Goal: Transaction & Acquisition: Purchase product/service

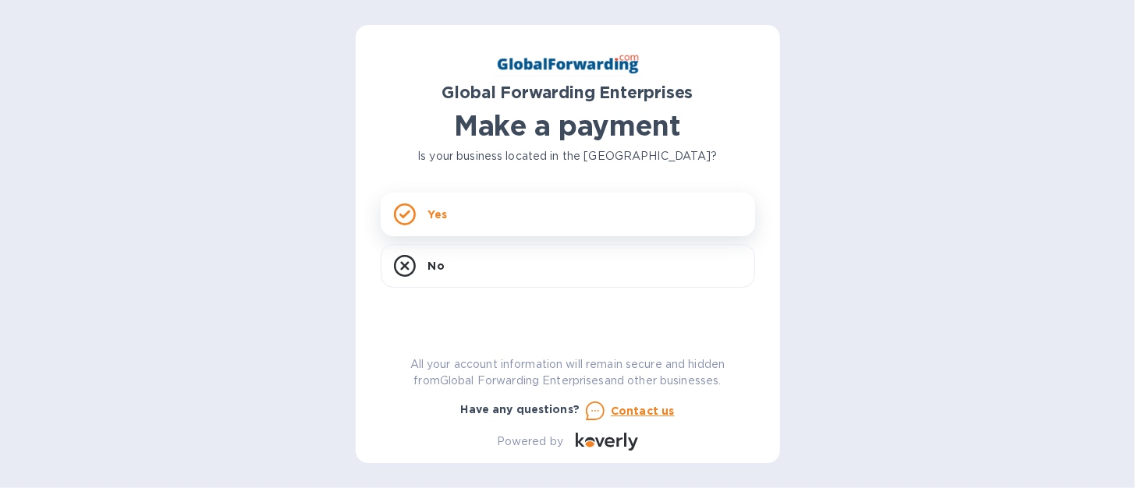
click at [438, 211] on p "Yes" at bounding box center [437, 215] width 19 height 16
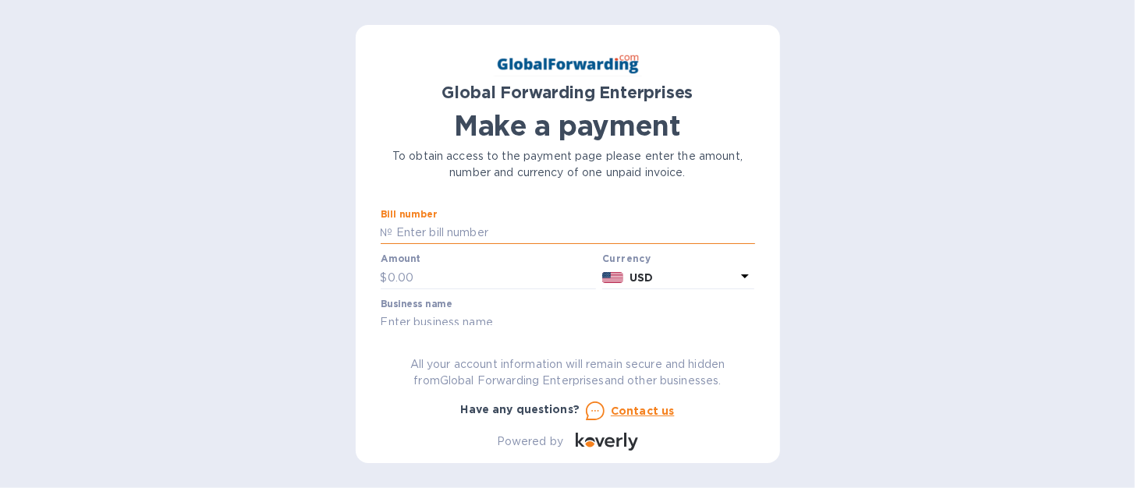
click at [445, 232] on input "text" at bounding box center [574, 233] width 362 height 23
type input "79700405"
click at [436, 275] on input "text" at bounding box center [492, 277] width 209 height 23
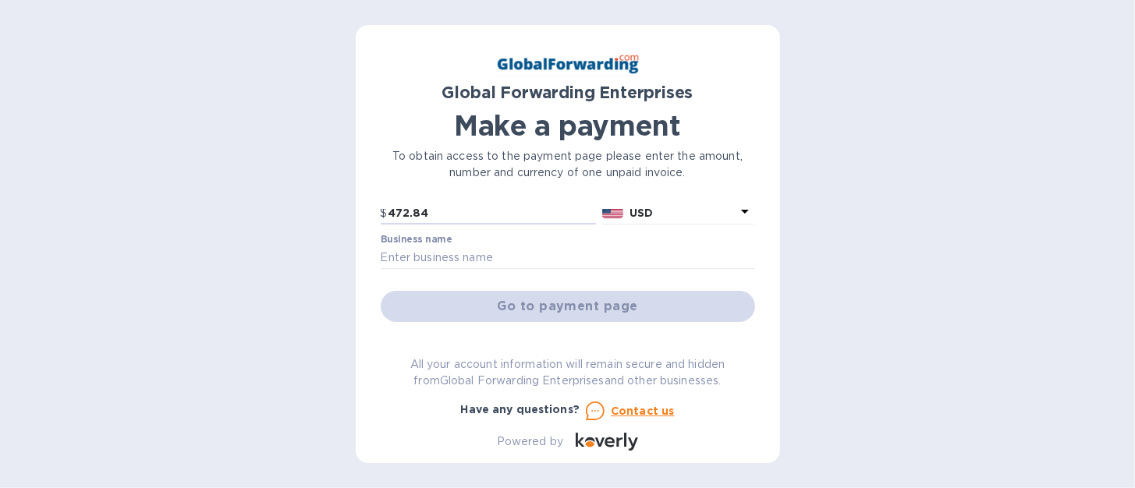
scroll to position [76, 0]
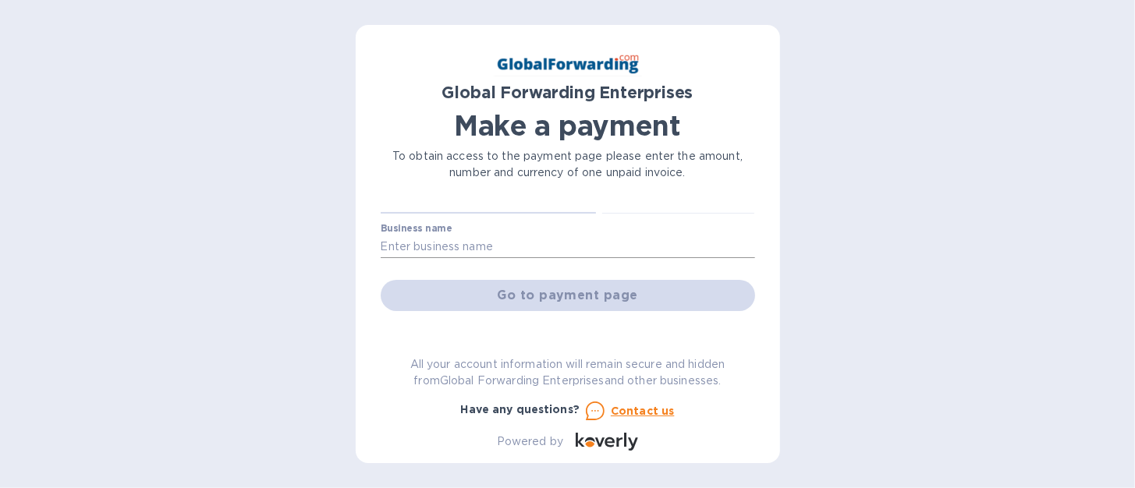
type input "472.84"
click at [406, 245] on input "text" at bounding box center [568, 247] width 374 height 23
type input "MASCOT METROPOLITAN INC."
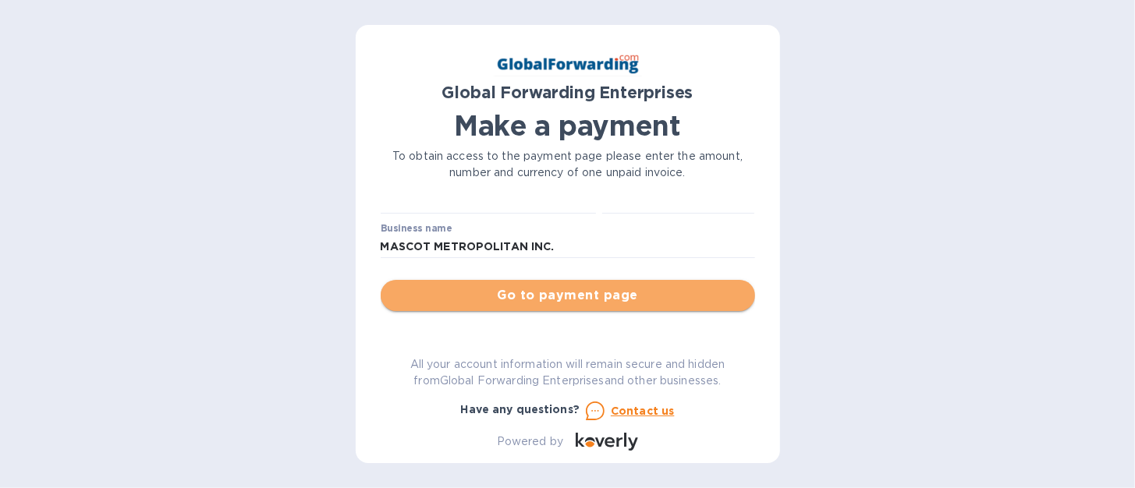
click at [615, 296] on span "Go to payment page" at bounding box center [567, 295] width 349 height 19
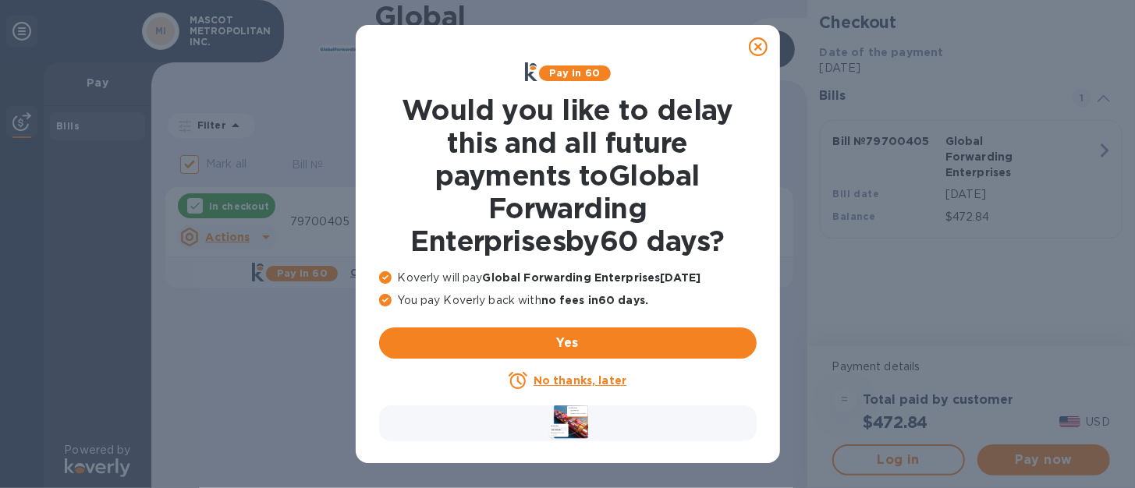
click at [607, 382] on u "No thanks, later" at bounding box center [580, 380] width 93 height 12
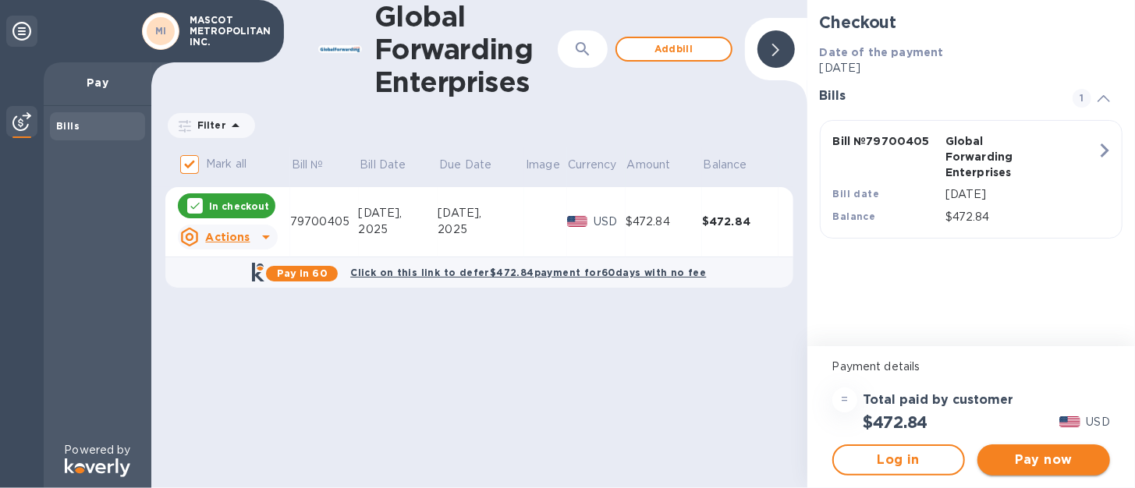
click at [1034, 462] on span "Pay now" at bounding box center [1044, 460] width 108 height 19
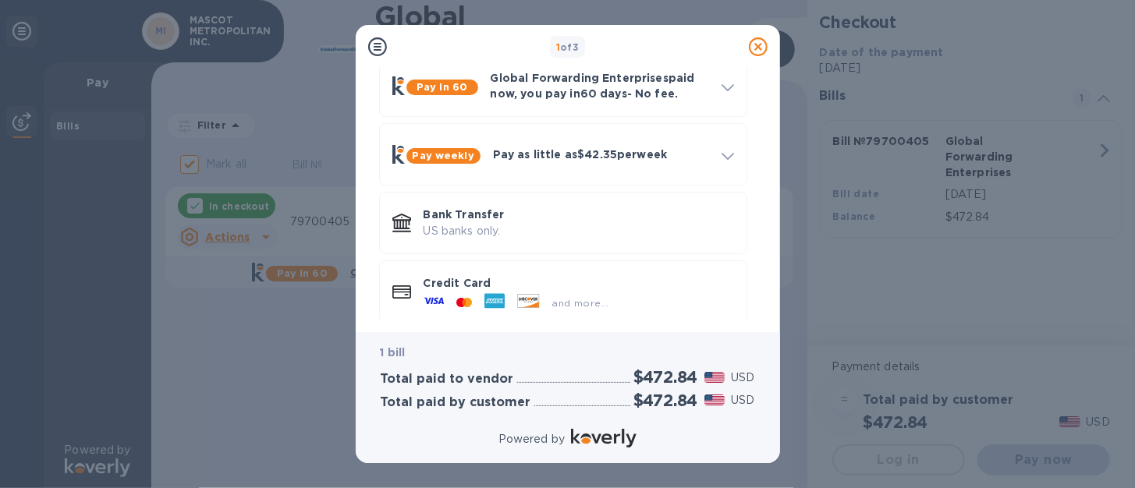
scroll to position [96, 0]
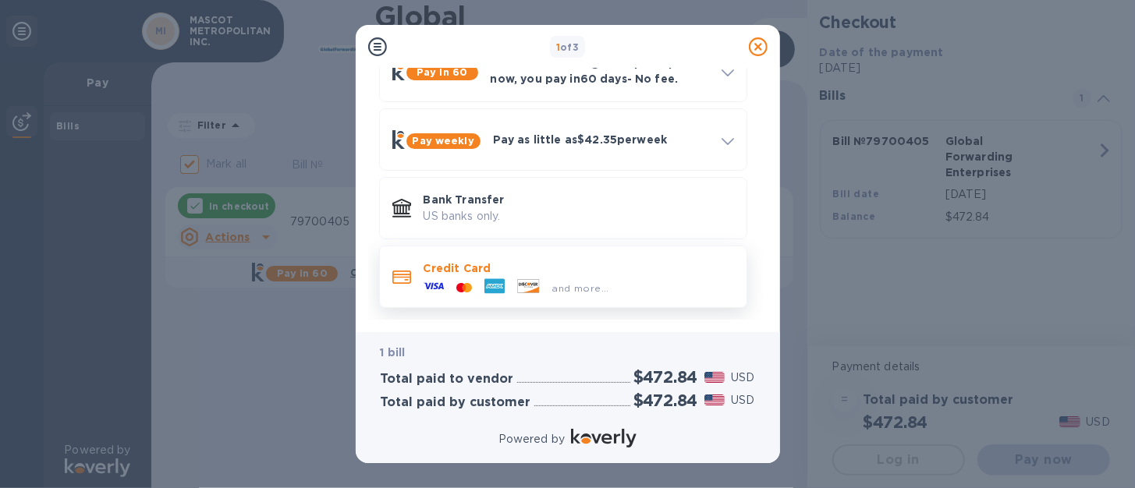
click at [476, 281] on div at bounding box center [464, 288] width 28 height 15
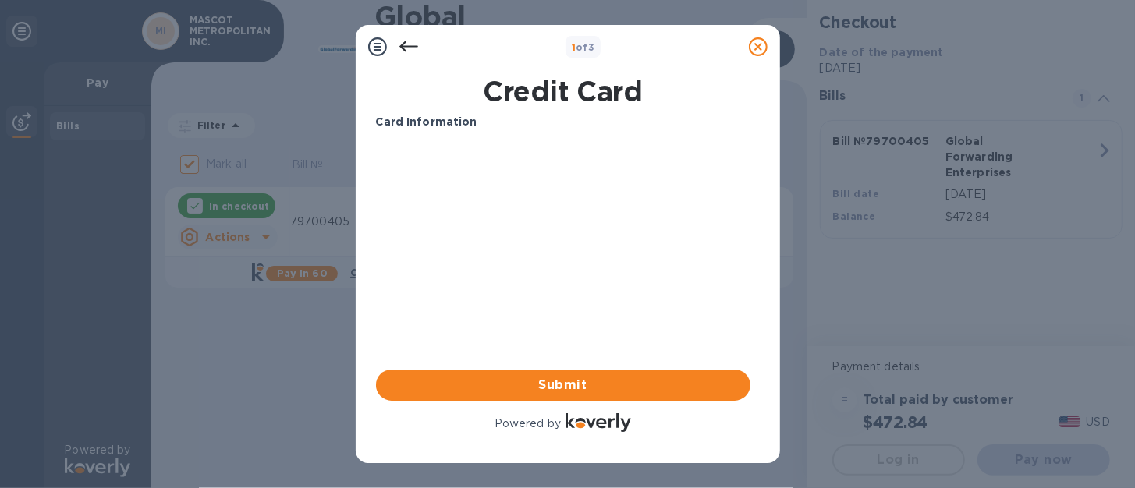
scroll to position [0, 0]
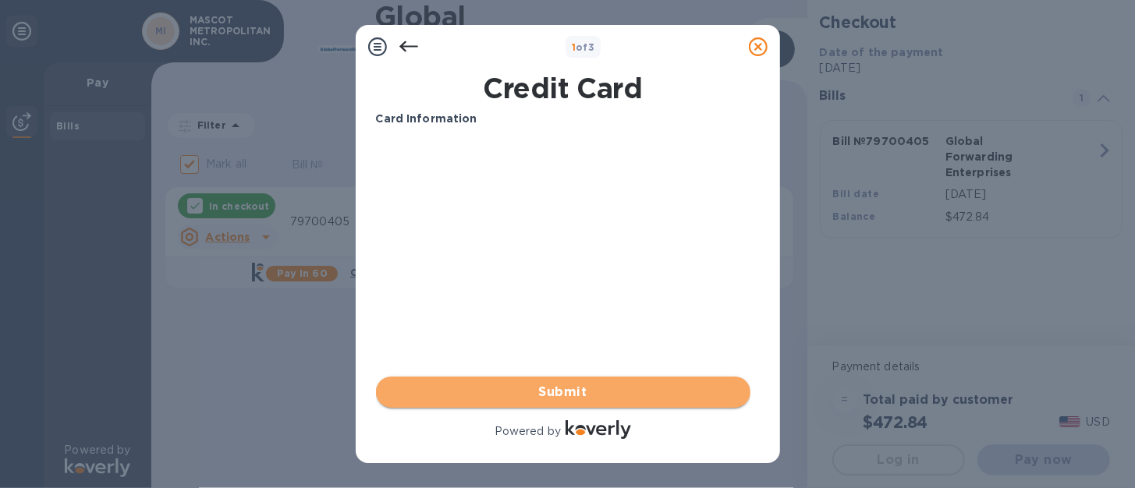
click at [573, 392] on span "Submit" at bounding box center [562, 392] width 349 height 19
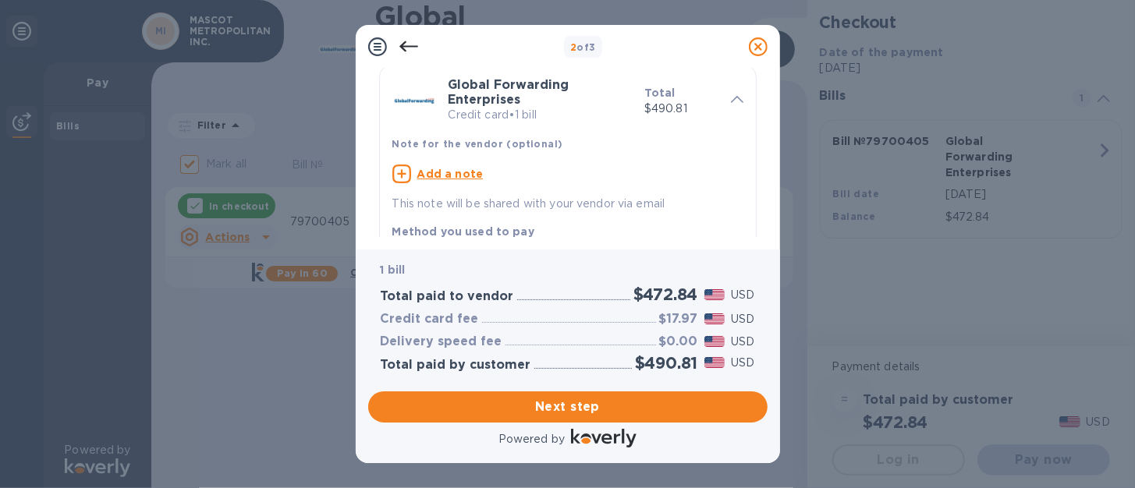
scroll to position [61, 0]
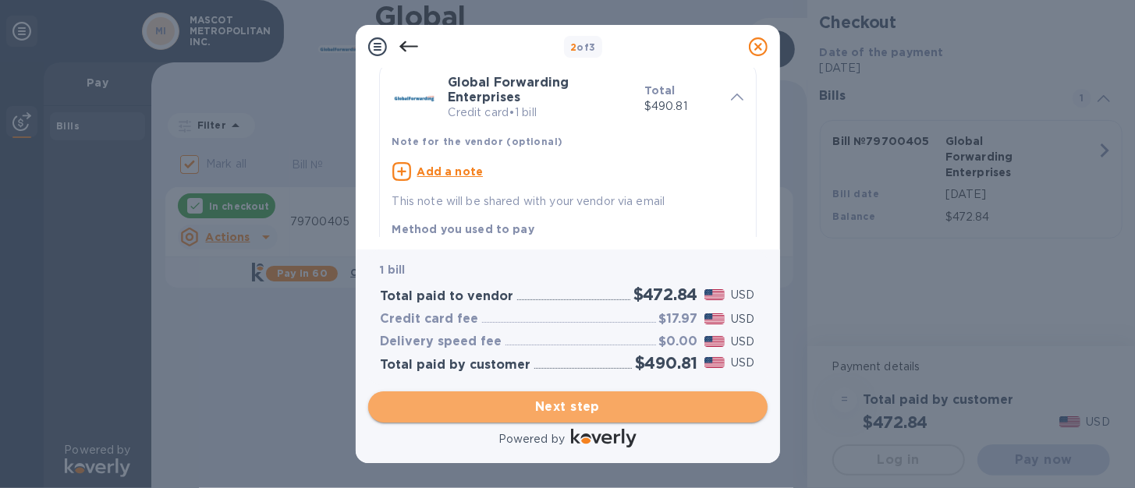
click at [577, 407] on span "Next step" at bounding box center [568, 407] width 374 height 19
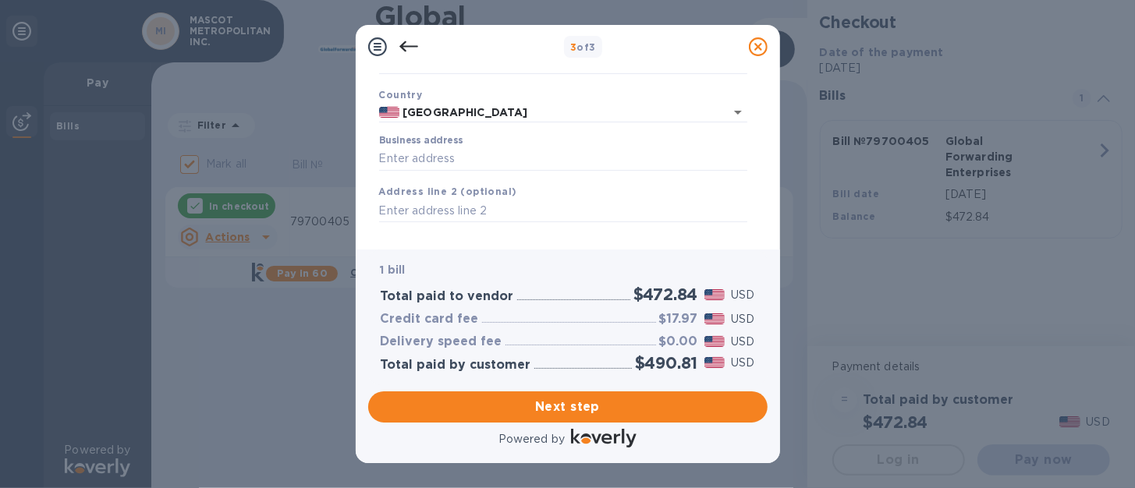
scroll to position [104, 0]
click at [473, 148] on input "Business address" at bounding box center [563, 151] width 368 height 23
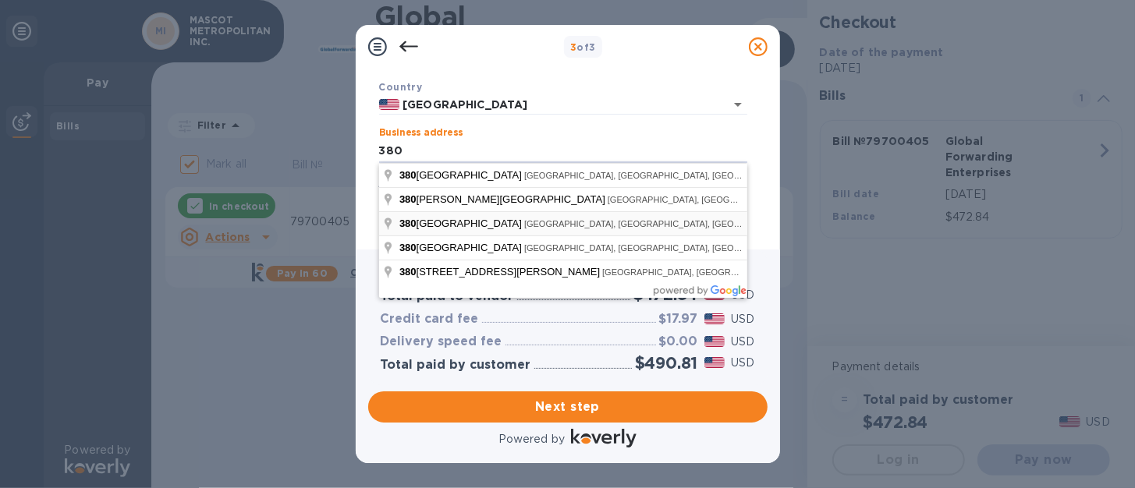
type input "[STREET_ADDRESS]"
type input "[GEOGRAPHIC_DATA]"
type input "CA"
type input "94080"
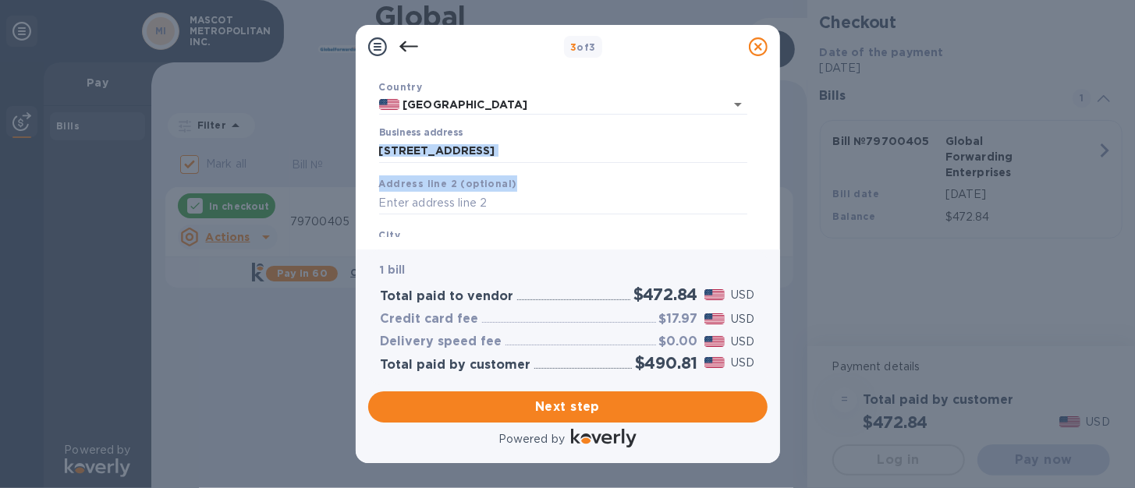
drag, startPoint x: 760, startPoint y: 155, endPoint x: 763, endPoint y: 185, distance: 29.8
click at [763, 185] on div "Business Information Legal business name Please provide the legal name that app…" at bounding box center [567, 153] width 399 height 168
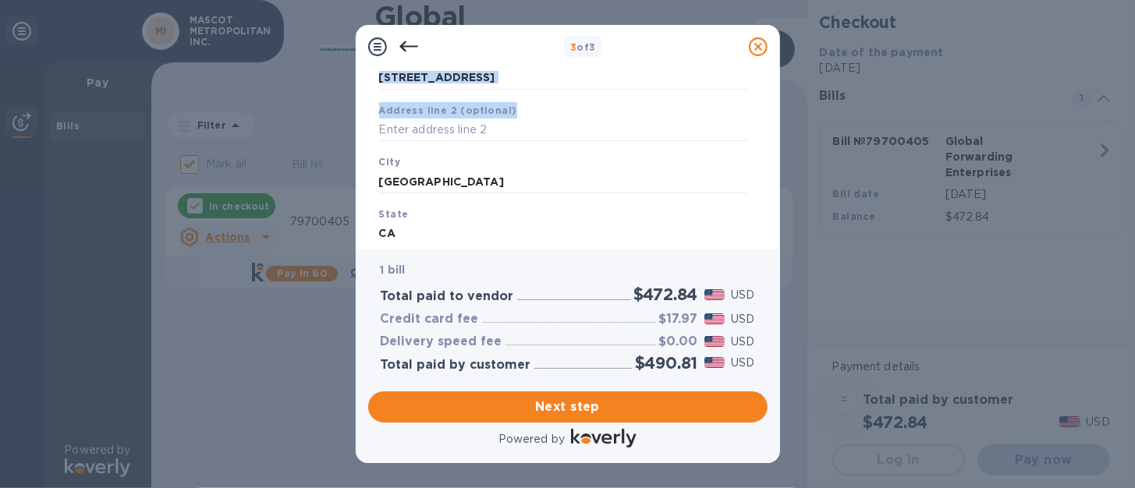
scroll to position [180, 0]
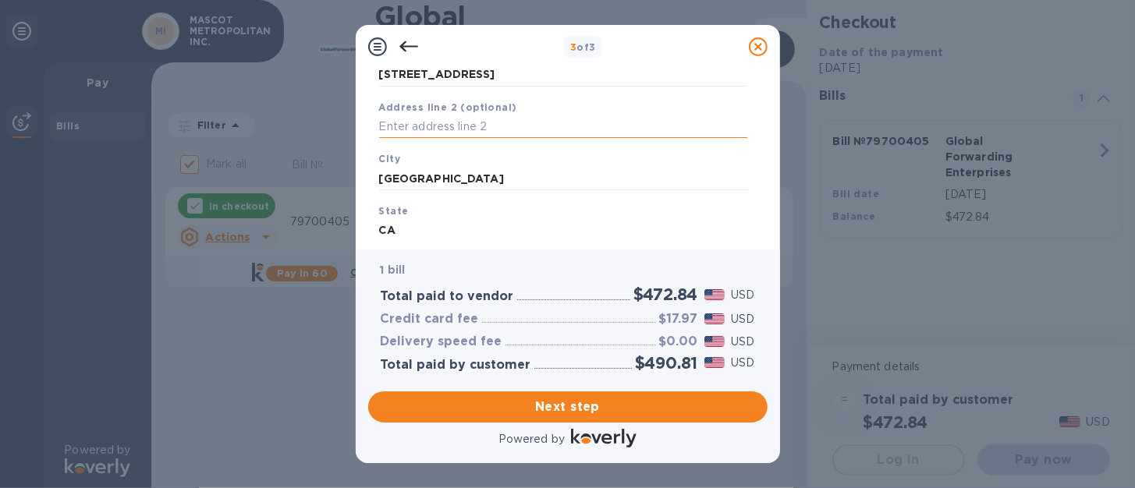
click at [401, 127] on input "text" at bounding box center [563, 126] width 368 height 23
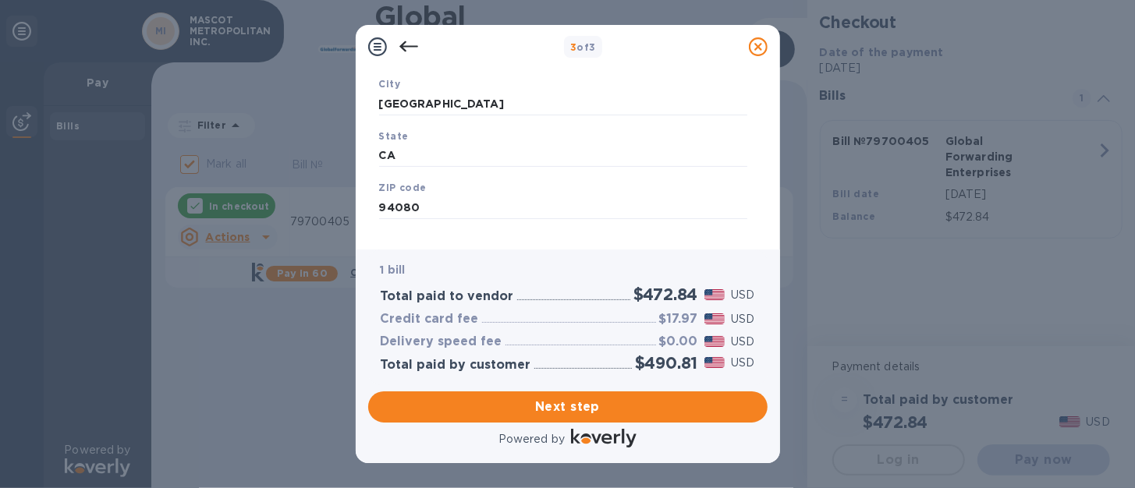
scroll to position [275, 0]
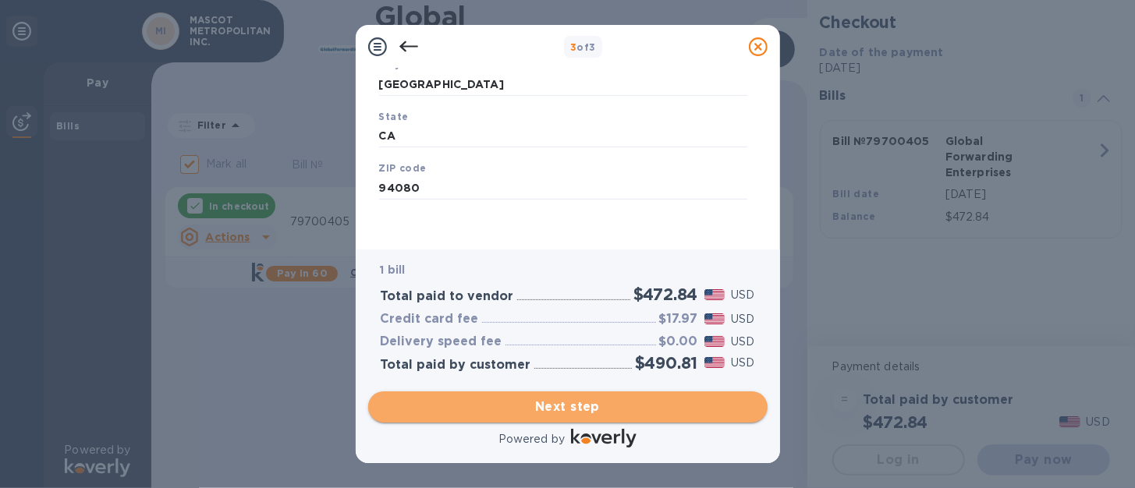
click at [578, 405] on span "Next step" at bounding box center [568, 407] width 374 height 19
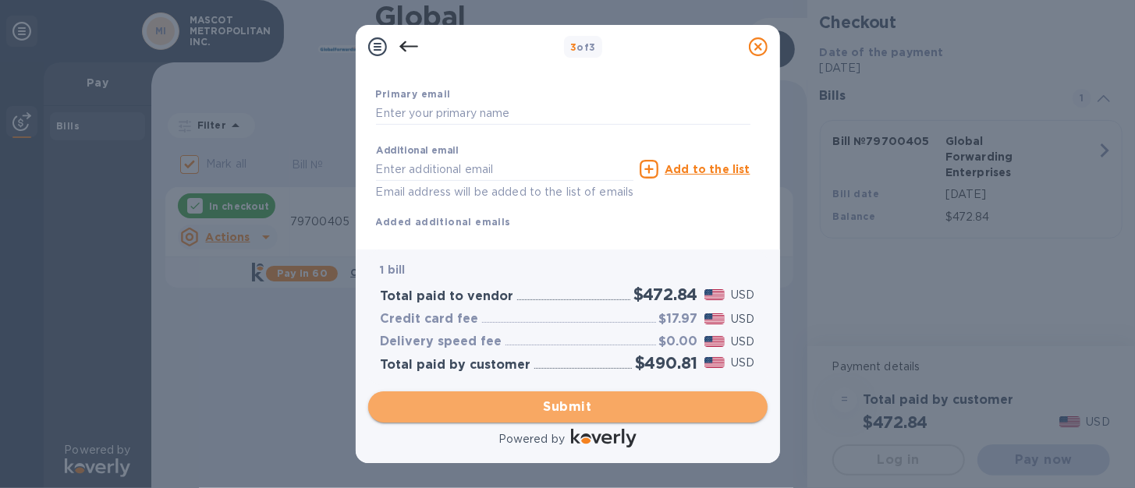
click at [575, 404] on span "Submit" at bounding box center [568, 407] width 374 height 19
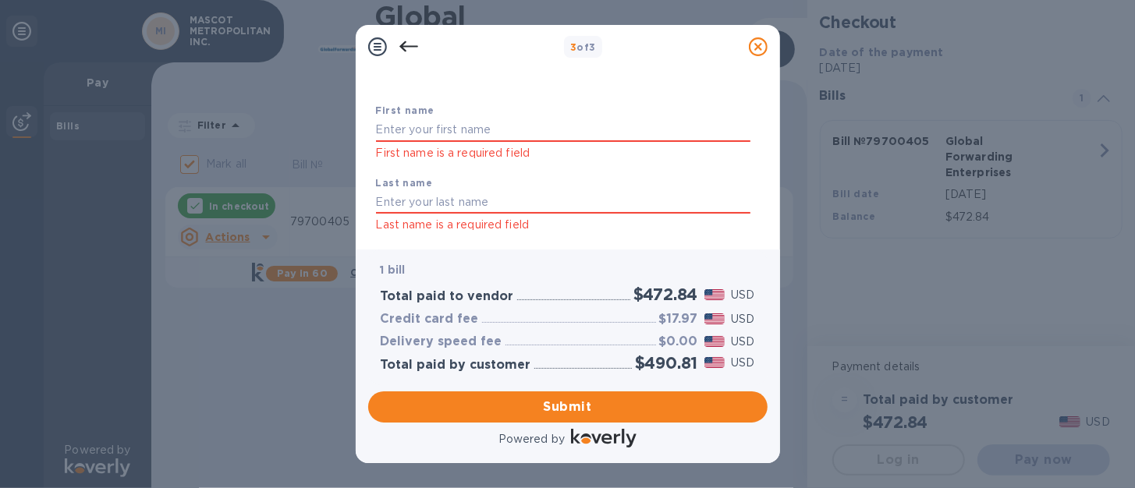
scroll to position [83, 0]
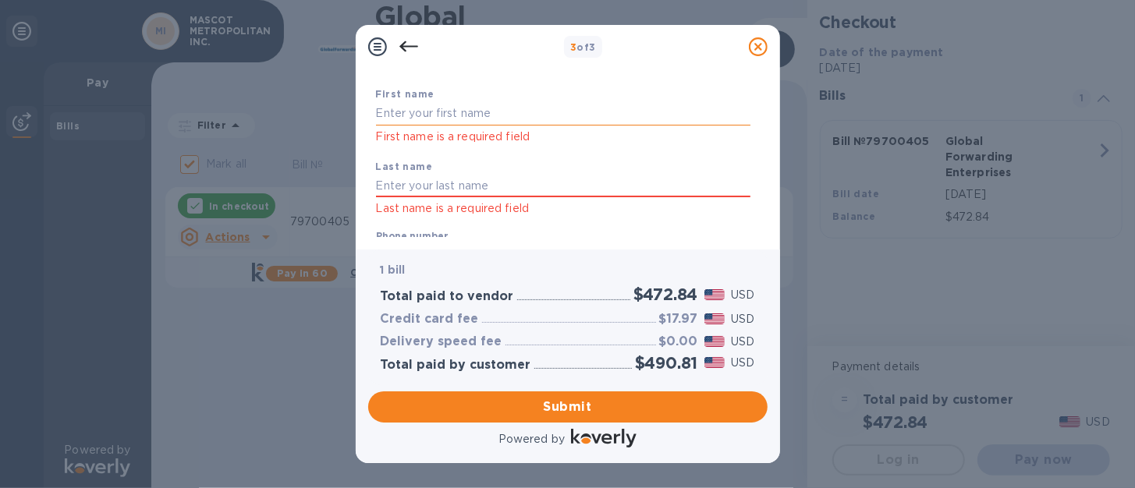
click at [415, 112] on input "text" at bounding box center [563, 113] width 374 height 23
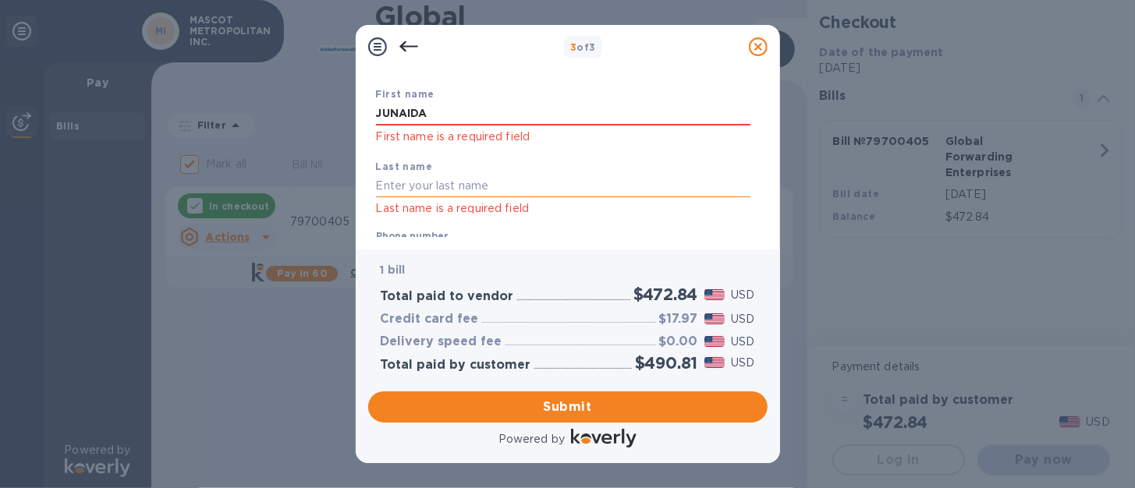
type input "JUNAIDA"
click at [411, 182] on input "text" at bounding box center [563, 186] width 374 height 23
type input "DJUNAIDY"
click at [710, 126] on div "[PERSON_NAME] First name is a required field" at bounding box center [563, 124] width 374 height 44
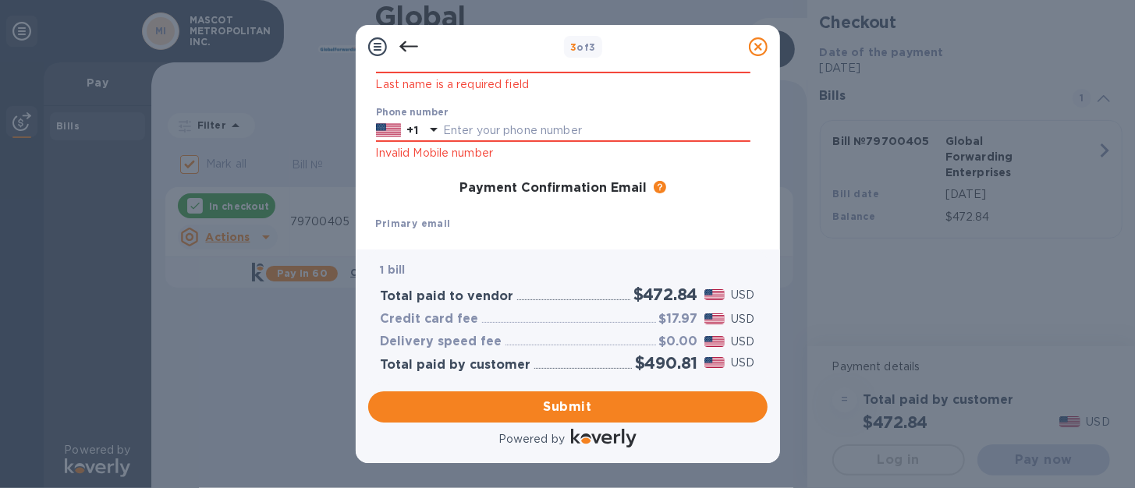
scroll to position [217, 0]
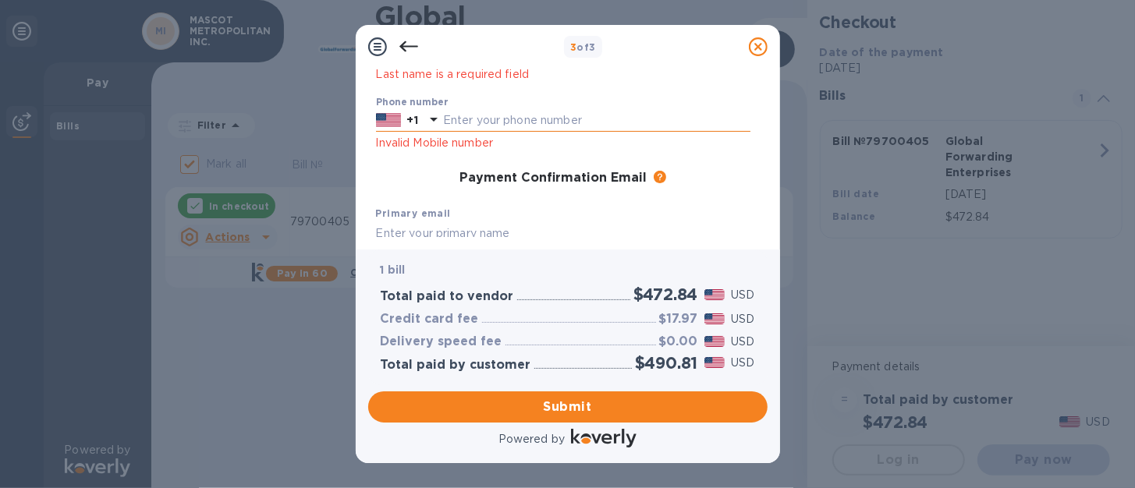
click at [463, 120] on input "text" at bounding box center [596, 120] width 307 height 23
type input "6506782752"
click at [544, 120] on input "6506782752" at bounding box center [596, 120] width 307 height 23
type input "[EMAIL_ADDRESS][DOMAIN_NAME]"
type input "6506782752"
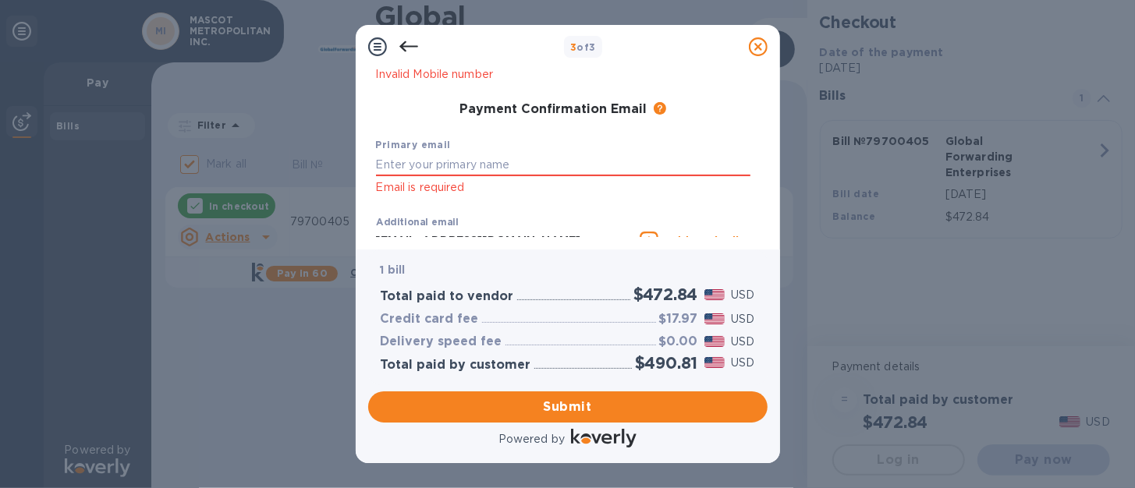
scroll to position [289, 0]
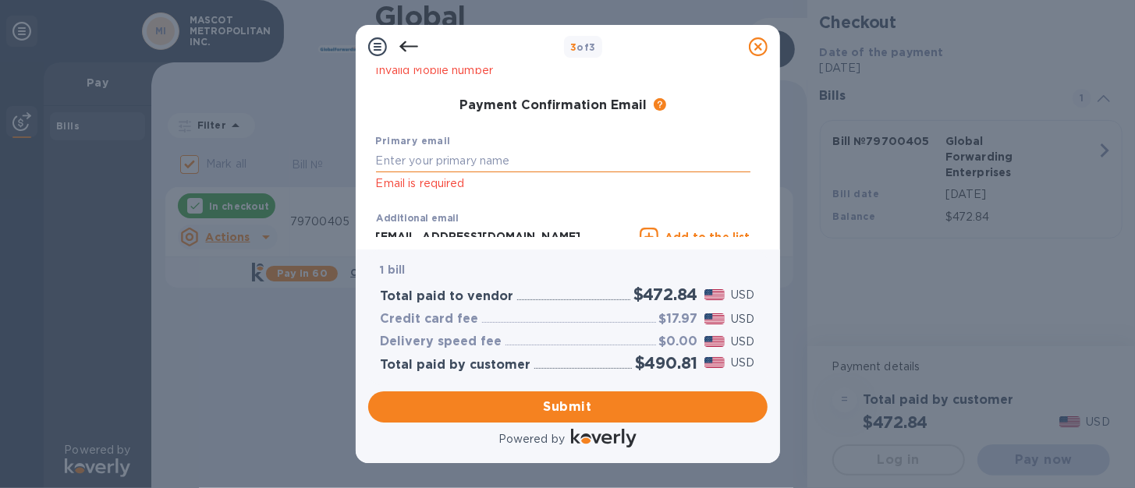
click at [399, 164] on input "text" at bounding box center [563, 160] width 374 height 23
type input "[EMAIL_ADDRESS][DOMAIN_NAME]"
click at [709, 137] on div "Primary email [EMAIL_ADDRESS][DOMAIN_NAME] Email is required" at bounding box center [563, 162] width 387 height 73
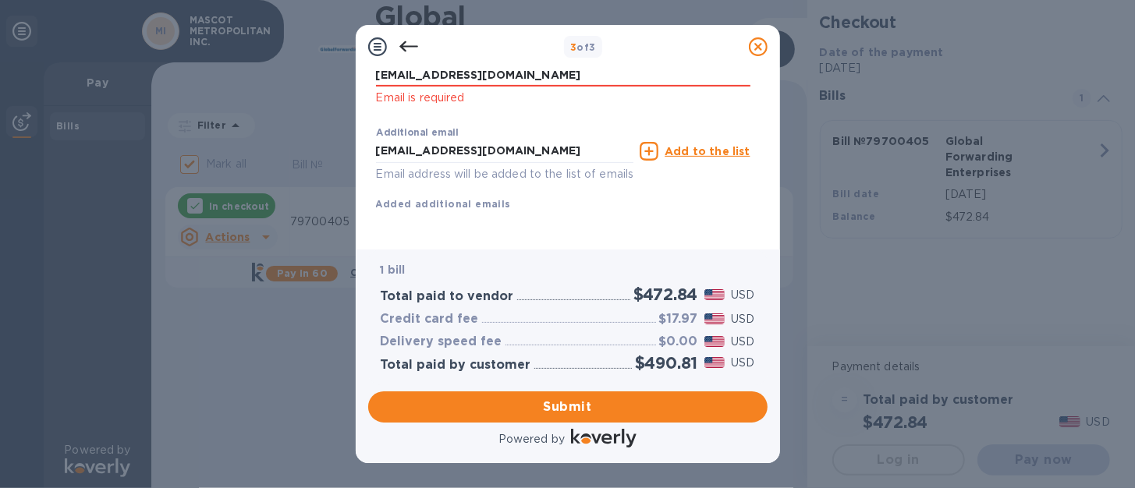
scroll to position [394, 0]
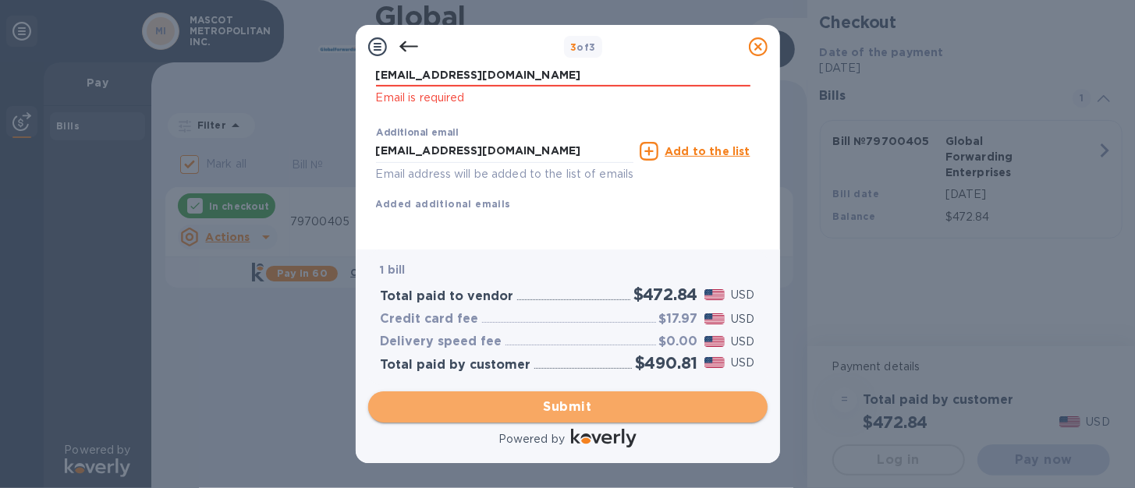
click at [556, 410] on span "Submit" at bounding box center [568, 407] width 374 height 19
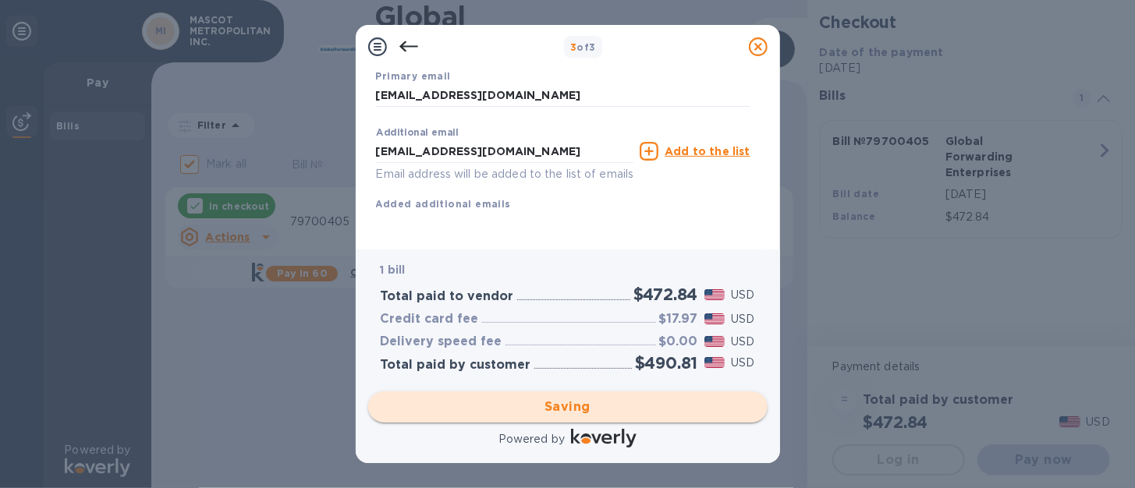
checkbox input "false"
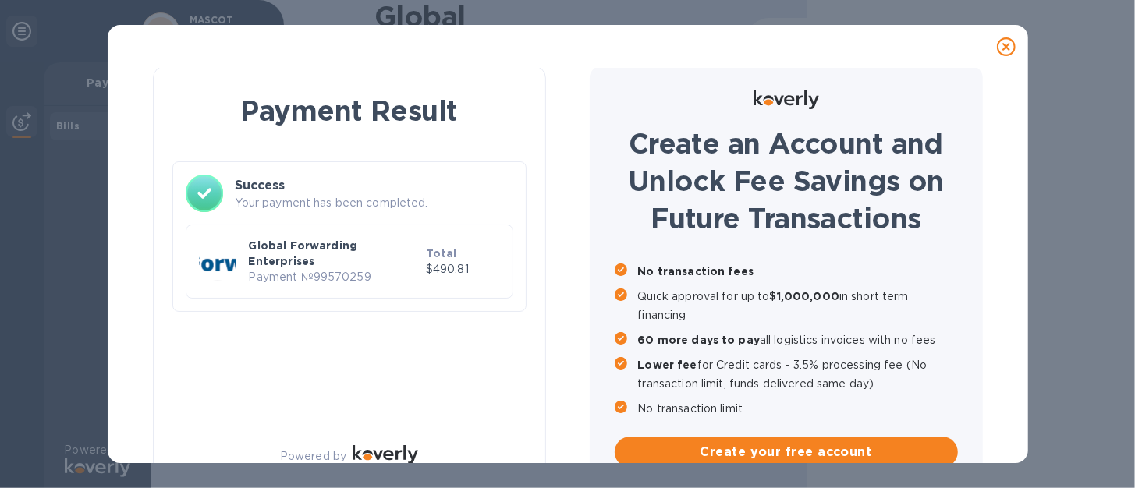
scroll to position [0, 0]
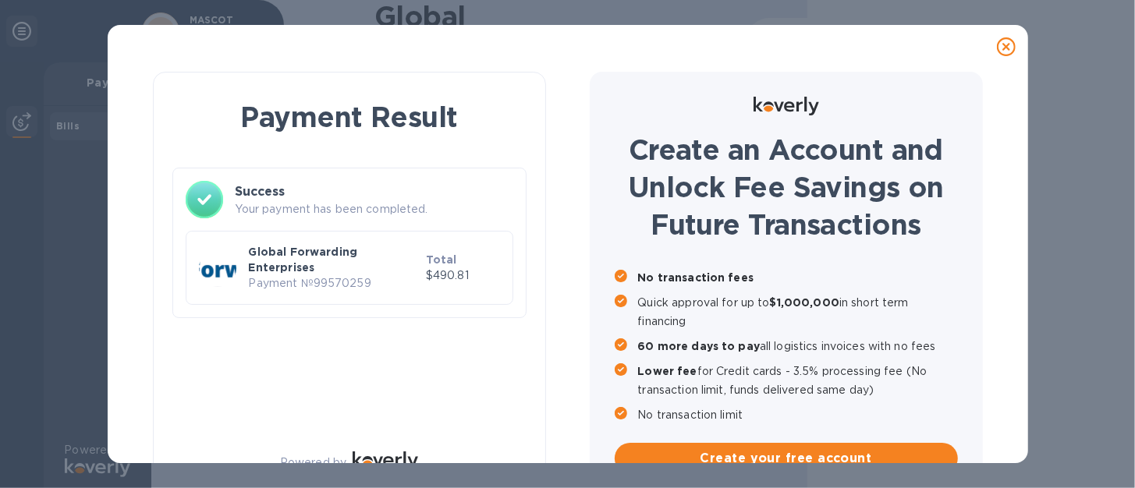
drag, startPoint x: 1015, startPoint y: 108, endPoint x: 1016, endPoint y: 127, distance: 19.6
click at [1016, 127] on div "Payment Result Success Your payment has been completed. Global Forwarding Enter…" at bounding box center [568, 266] width 920 height 395
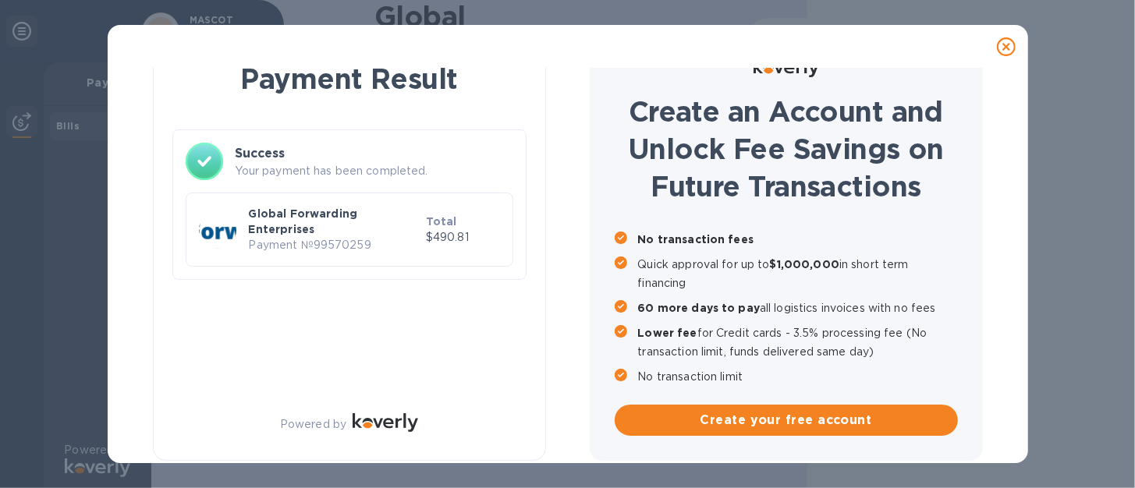
scroll to position [38, 0]
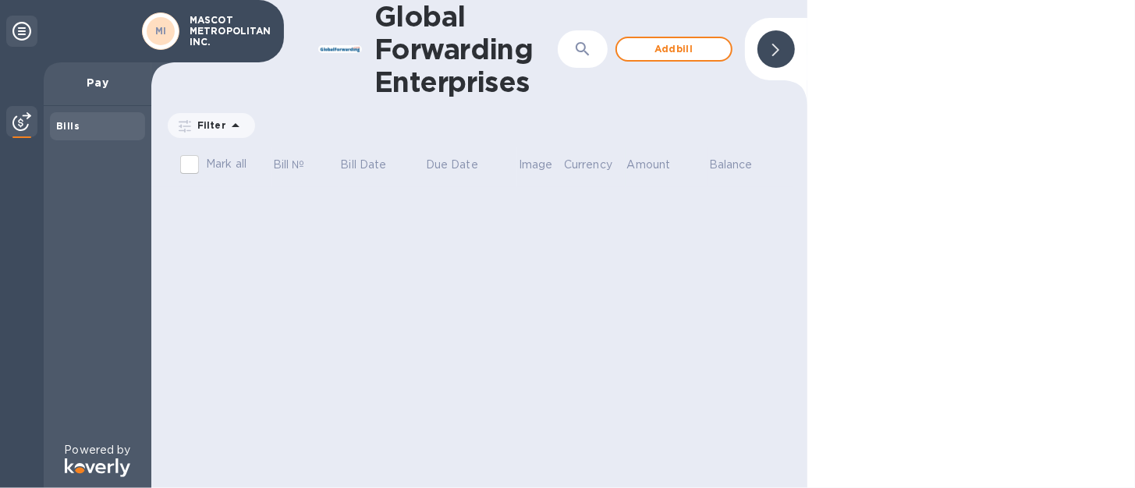
click at [68, 129] on b "Bills" at bounding box center [67, 126] width 23 height 12
click at [96, 85] on p "Pay" at bounding box center [97, 83] width 83 height 16
click at [677, 47] on span "Add bill" at bounding box center [673, 49] width 89 height 19
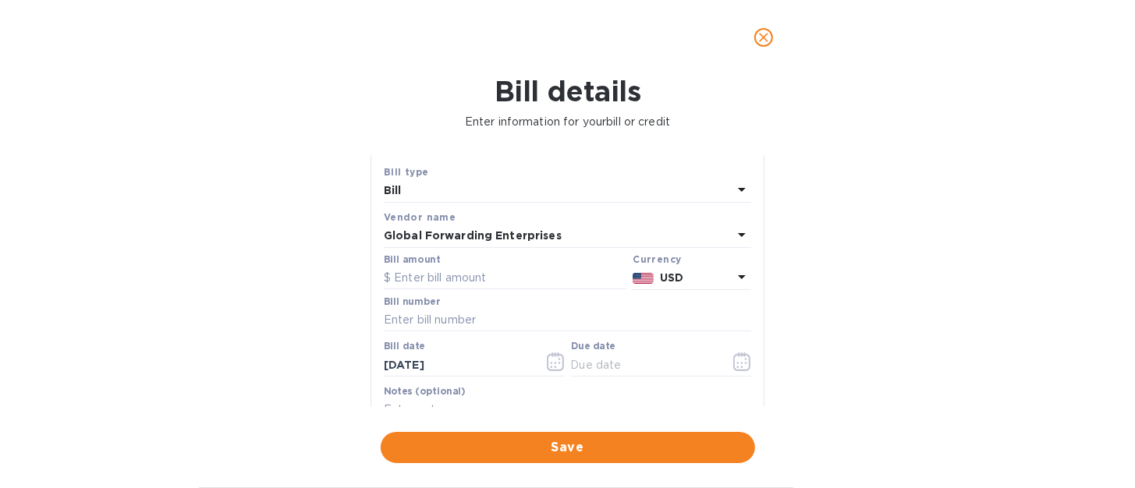
scroll to position [0, 0]
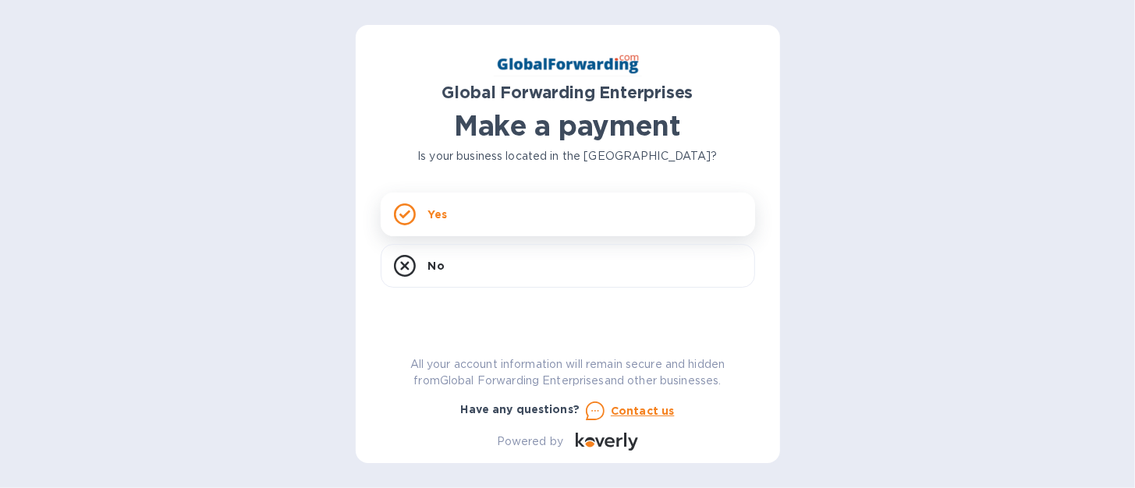
click at [438, 218] on p "Yes" at bounding box center [437, 215] width 19 height 16
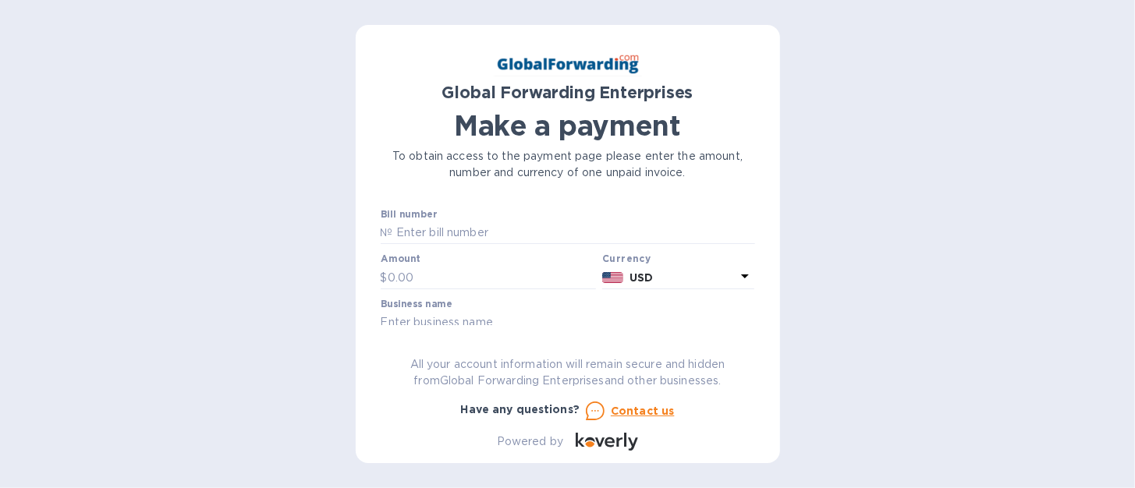
click at [899, 183] on div "Global Forwarding Enterprises Make a payment To obtain access to the payment pa…" at bounding box center [567, 244] width 1135 height 488
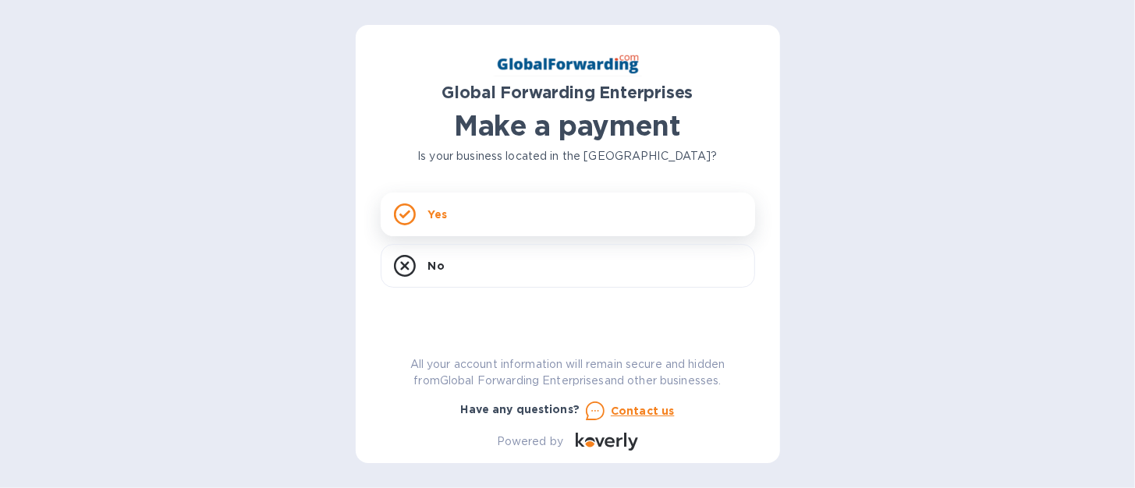
click at [438, 212] on p "Yes" at bounding box center [437, 215] width 19 height 16
